Goal: Task Accomplishment & Management: Manage account settings

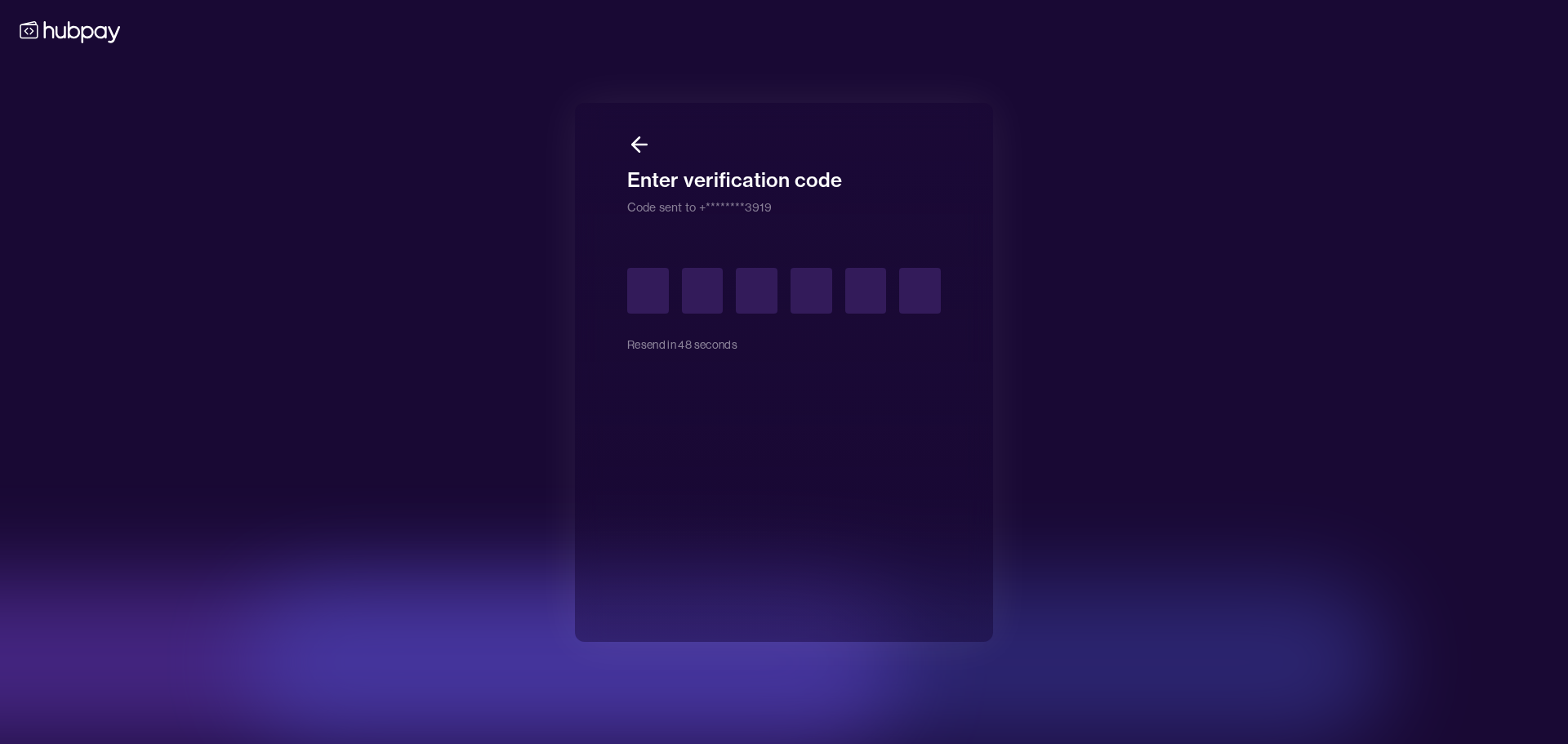
type input "*"
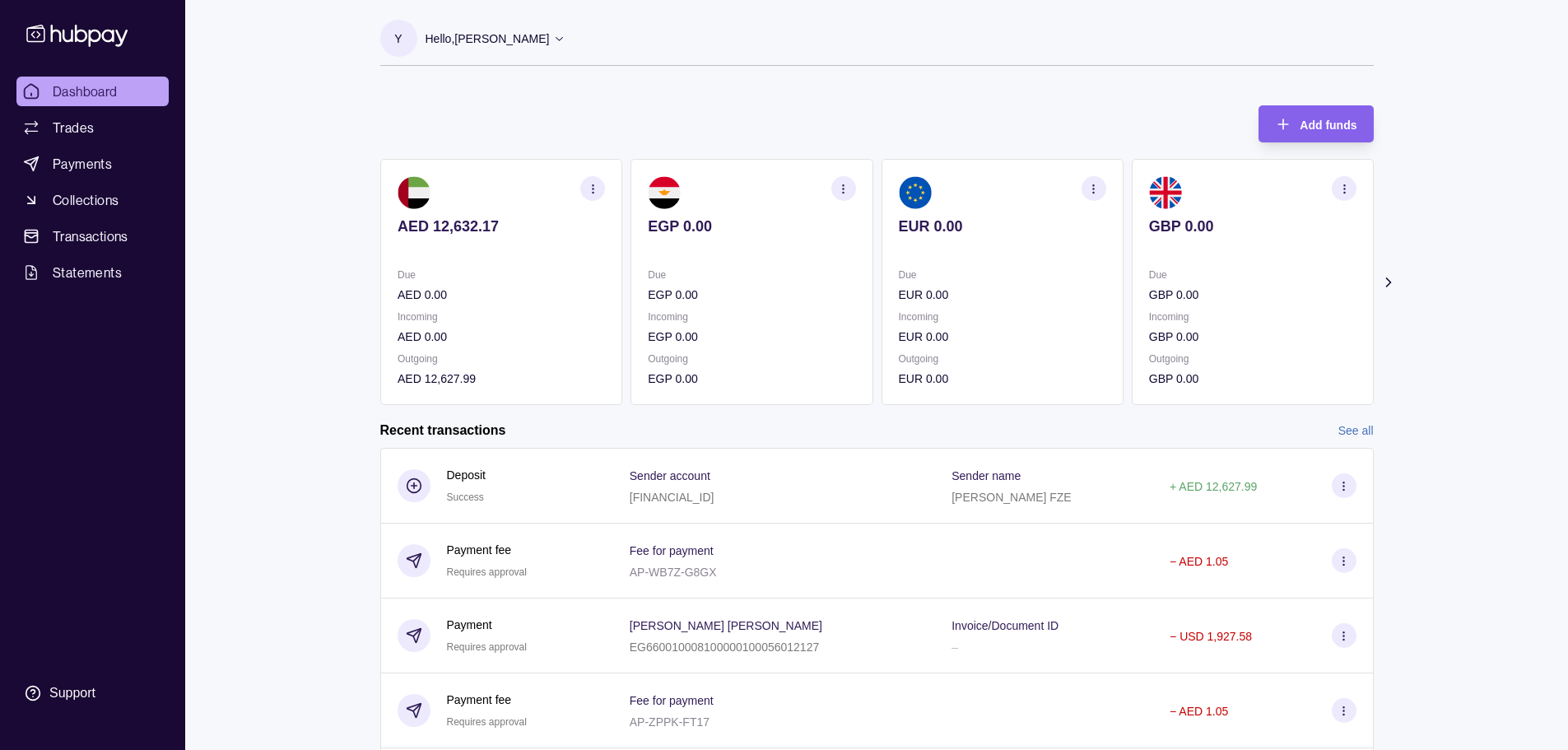
click at [1388, 286] on icon at bounding box center [1387, 283] width 17 height 17
click at [1387, 285] on icon at bounding box center [1387, 283] width 17 height 17
click at [366, 282] on icon at bounding box center [365, 283] width 17 height 17
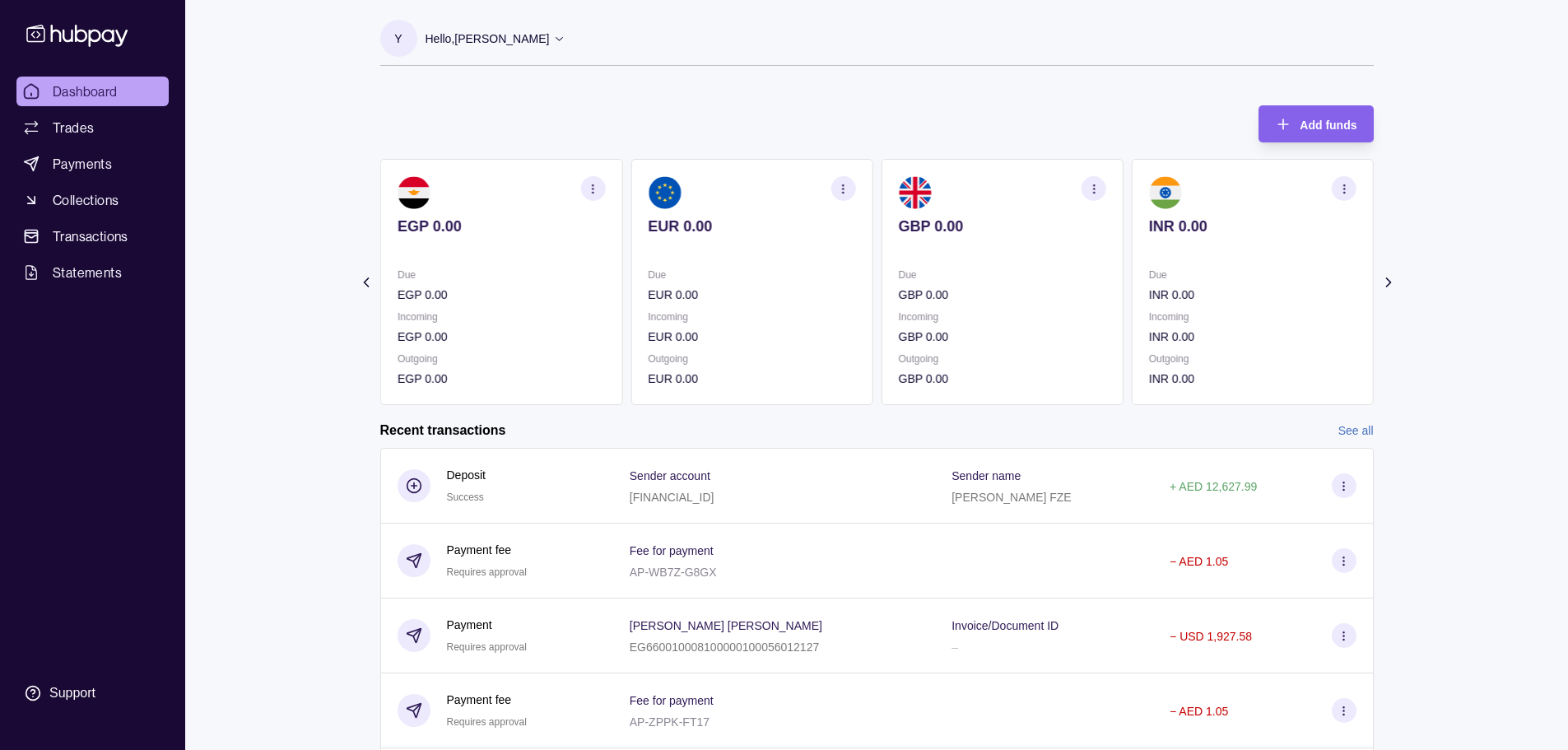
click at [366, 282] on icon at bounding box center [365, 283] width 17 height 17
click at [366, 282] on section "Add funds AED 12,632.17 Due AED 0.00 Incoming AED 0.00 Outgoing AED 12,627.99 E…" at bounding box center [877, 615] width 1059 height 1052
